Goal: Transaction & Acquisition: Purchase product/service

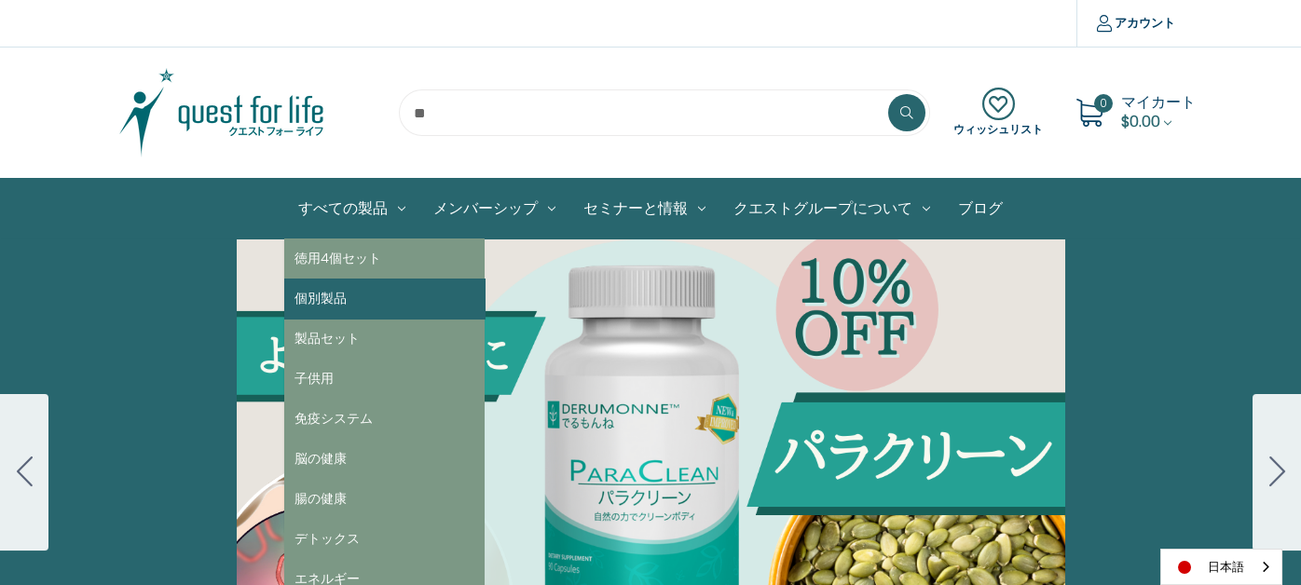
click at [330, 300] on link "個別製品" at bounding box center [384, 299] width 200 height 40
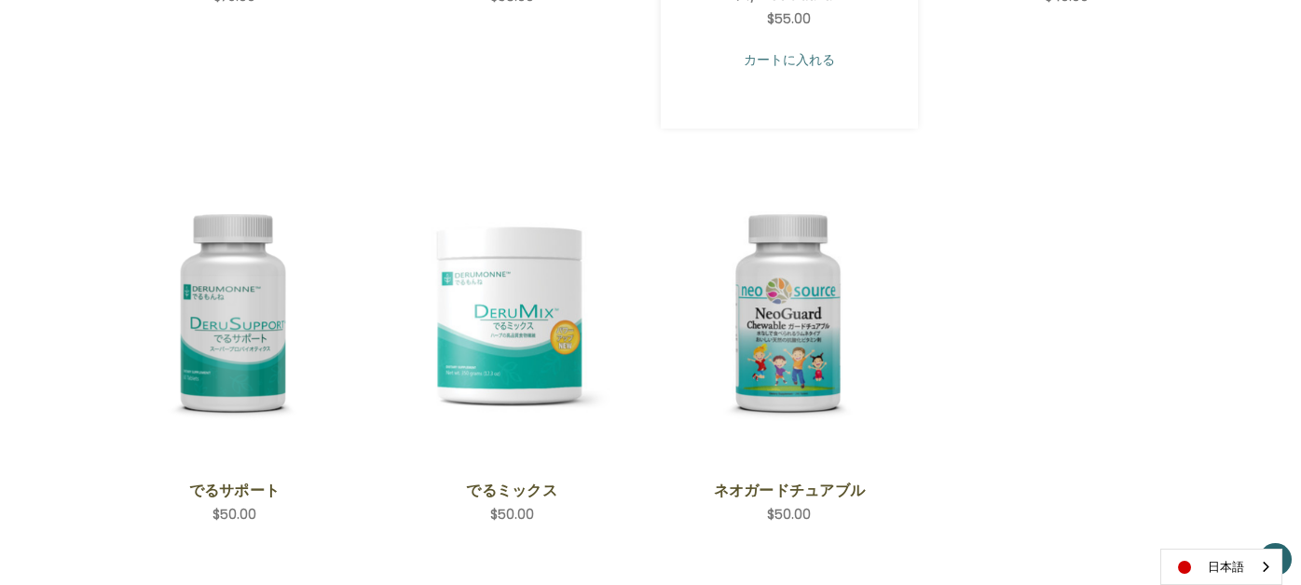
scroll to position [932, 0]
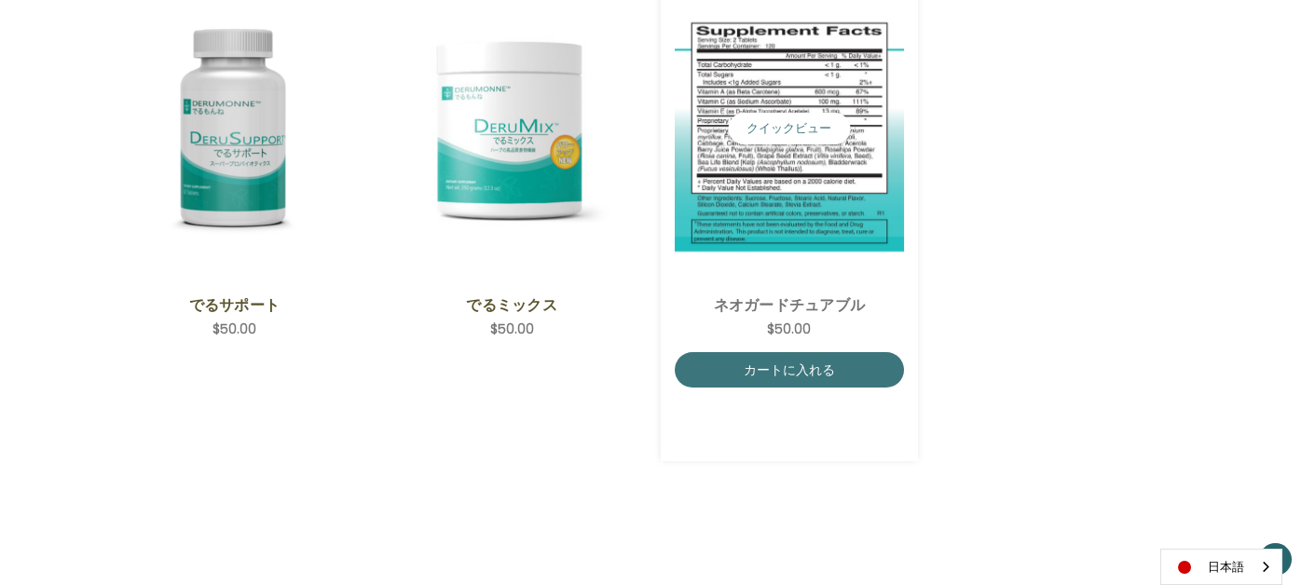
click at [742, 144] on img "NeoGuard Chewable,$50.00\a" at bounding box center [790, 129] width 230 height 245
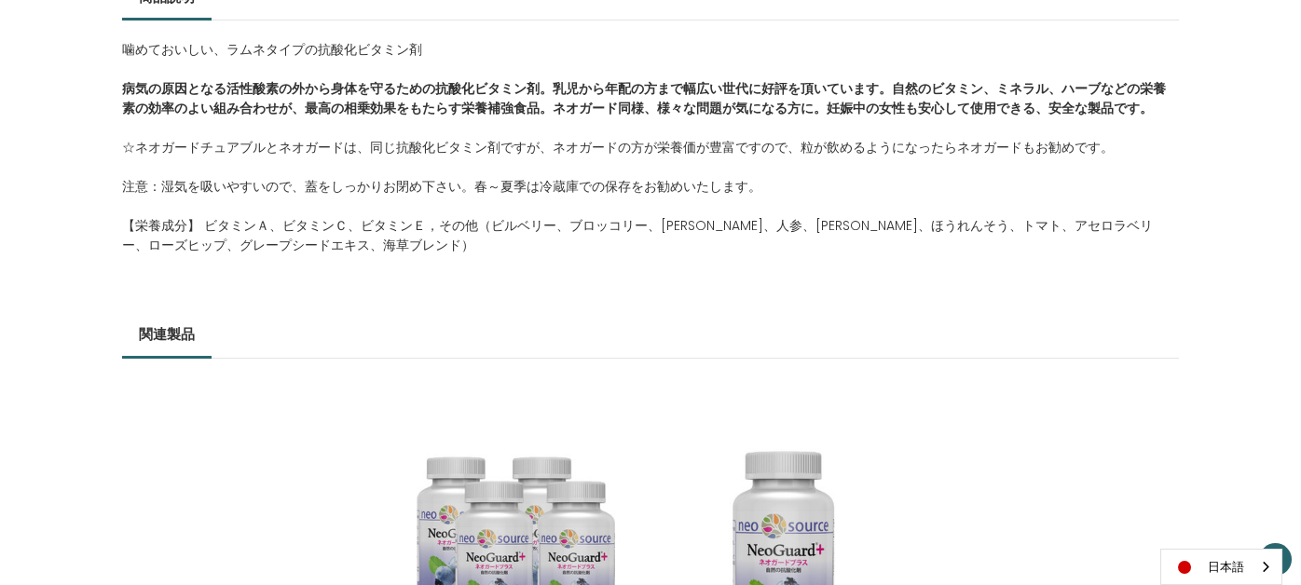
scroll to position [1211, 0]
